Goal: Consume media (video, audio)

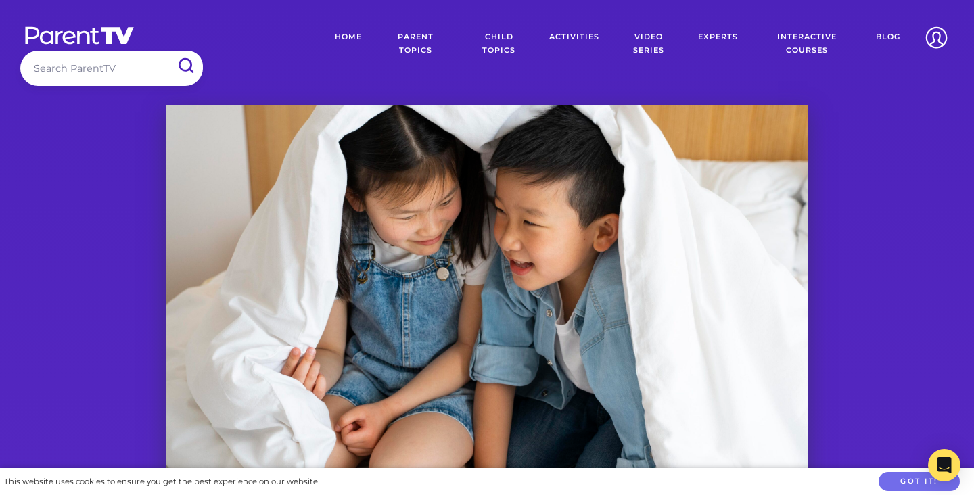
scroll to position [113, 0]
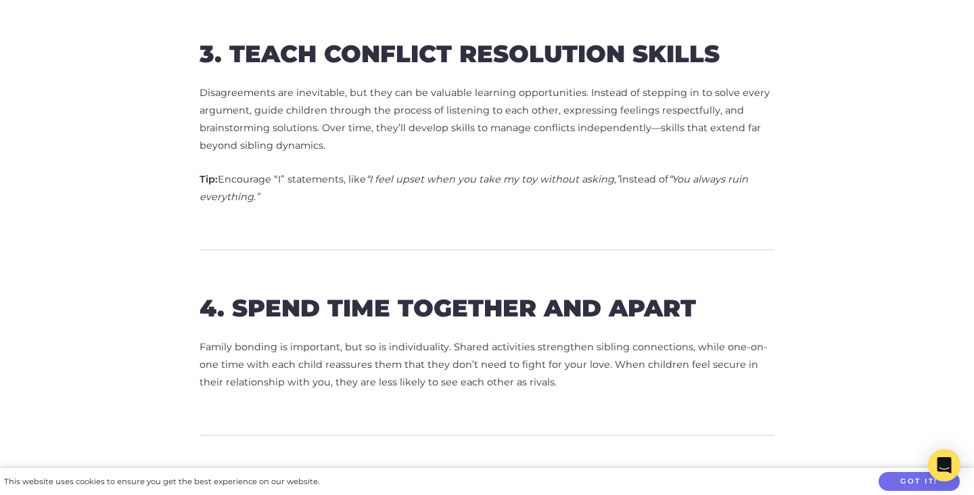
scroll to position [1223, 0]
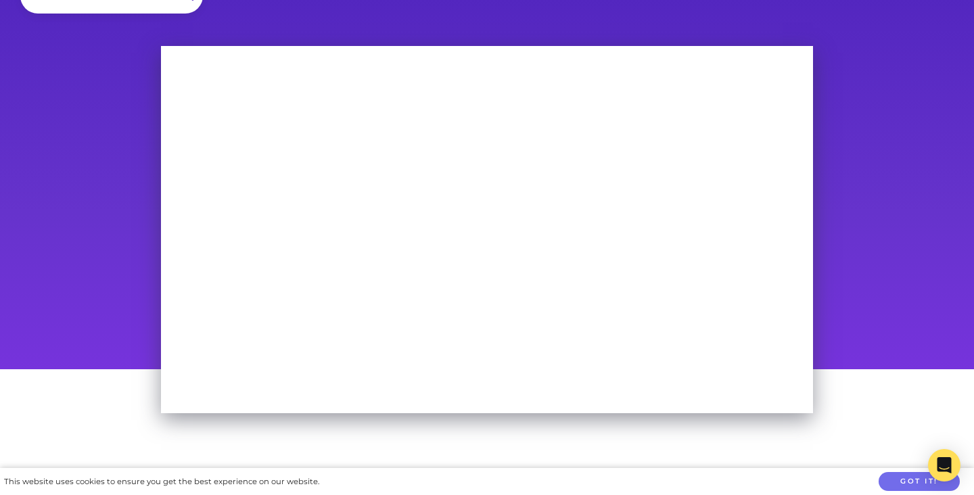
scroll to position [47, 0]
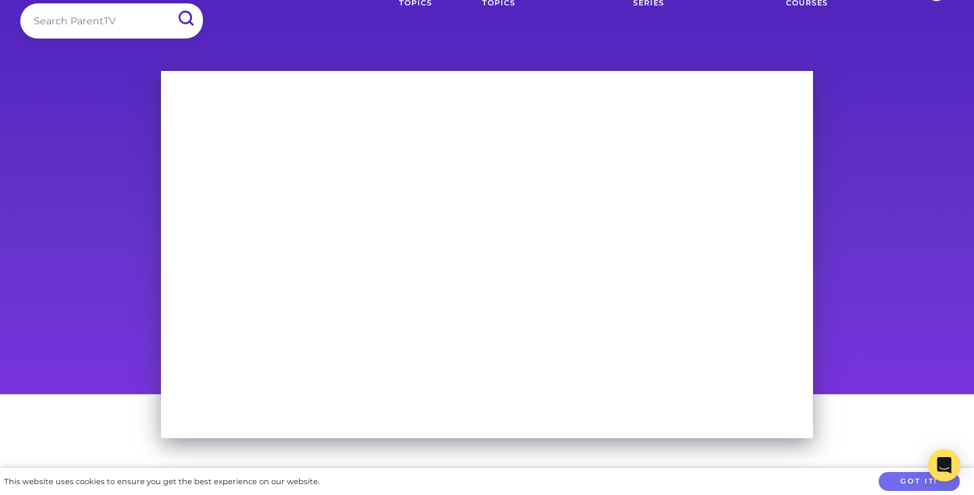
click at [933, 103] on div at bounding box center [487, 228] width 974 height 334
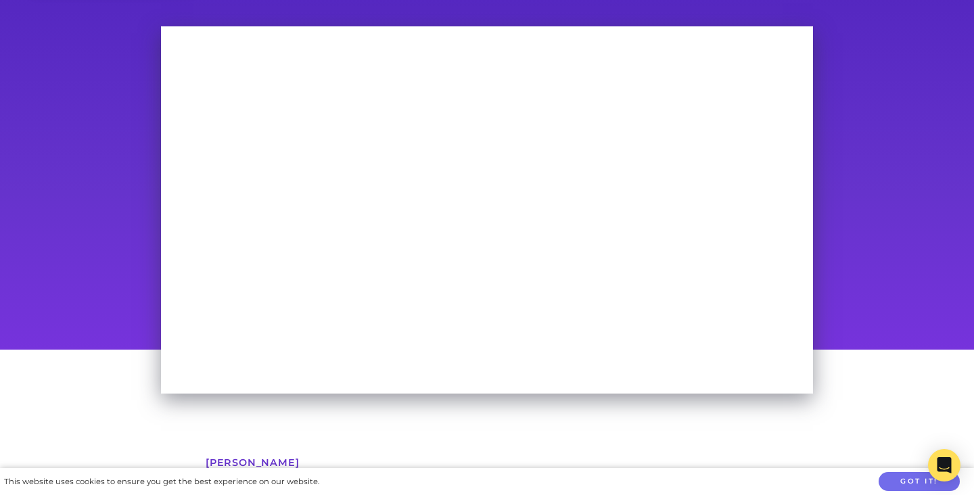
scroll to position [131, 0]
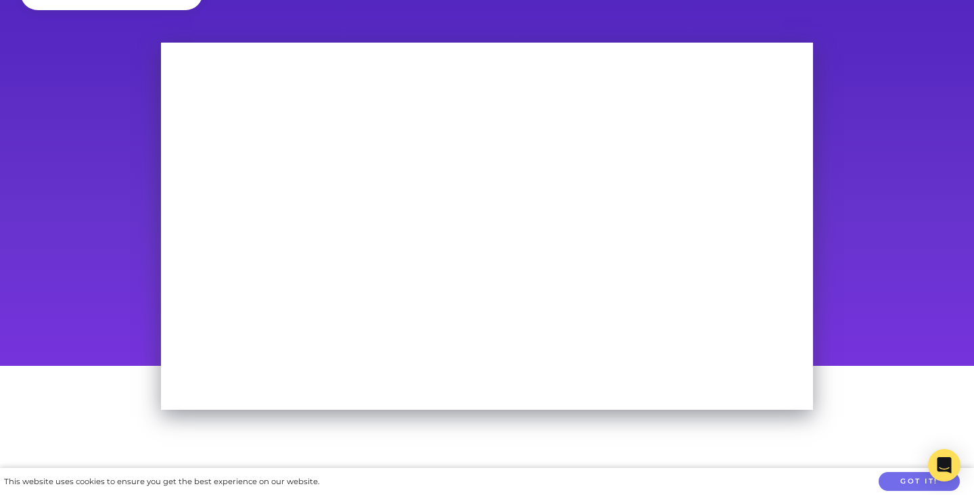
scroll to position [77, 0]
